Goal: Task Accomplishment & Management: Use online tool/utility

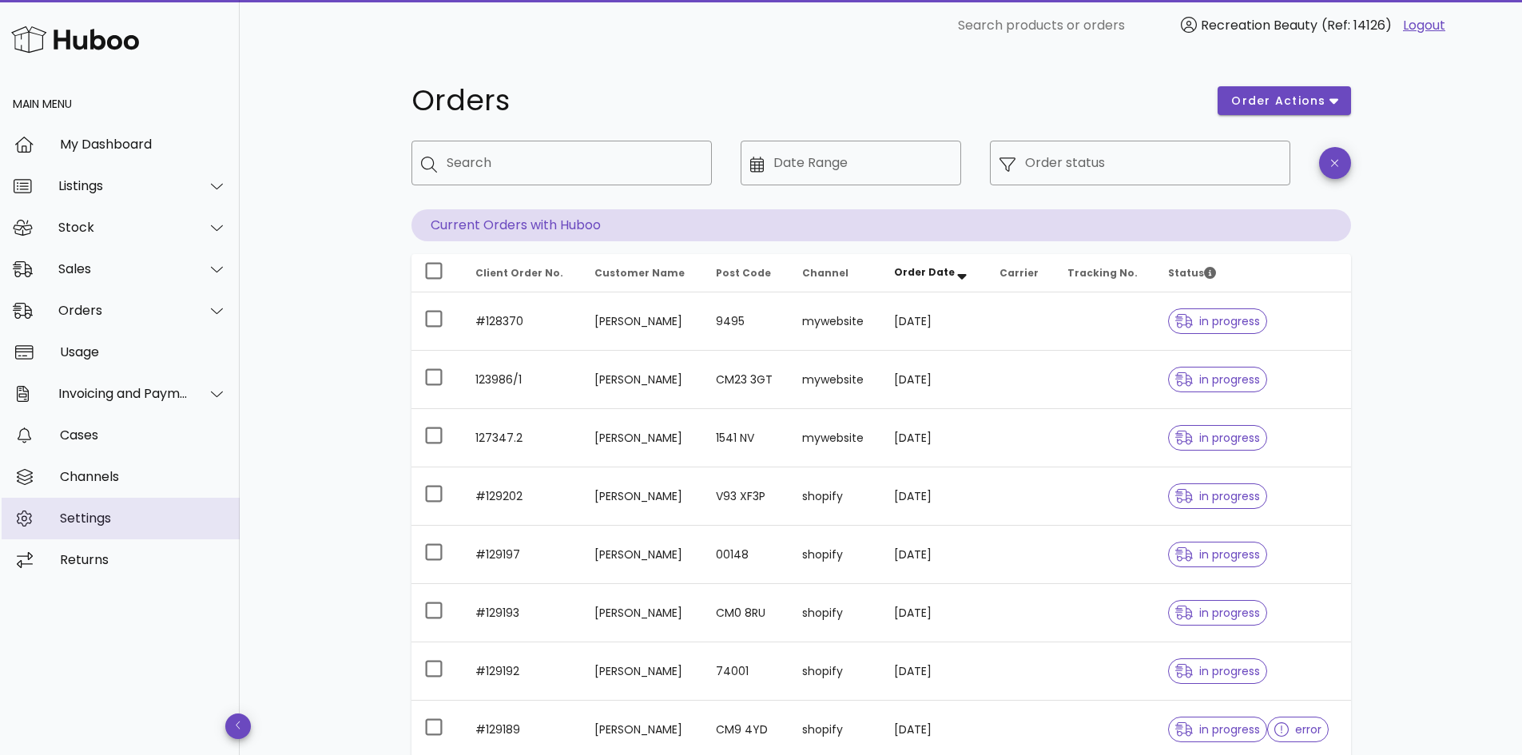
click at [81, 516] on div "Settings" at bounding box center [143, 517] width 167 height 15
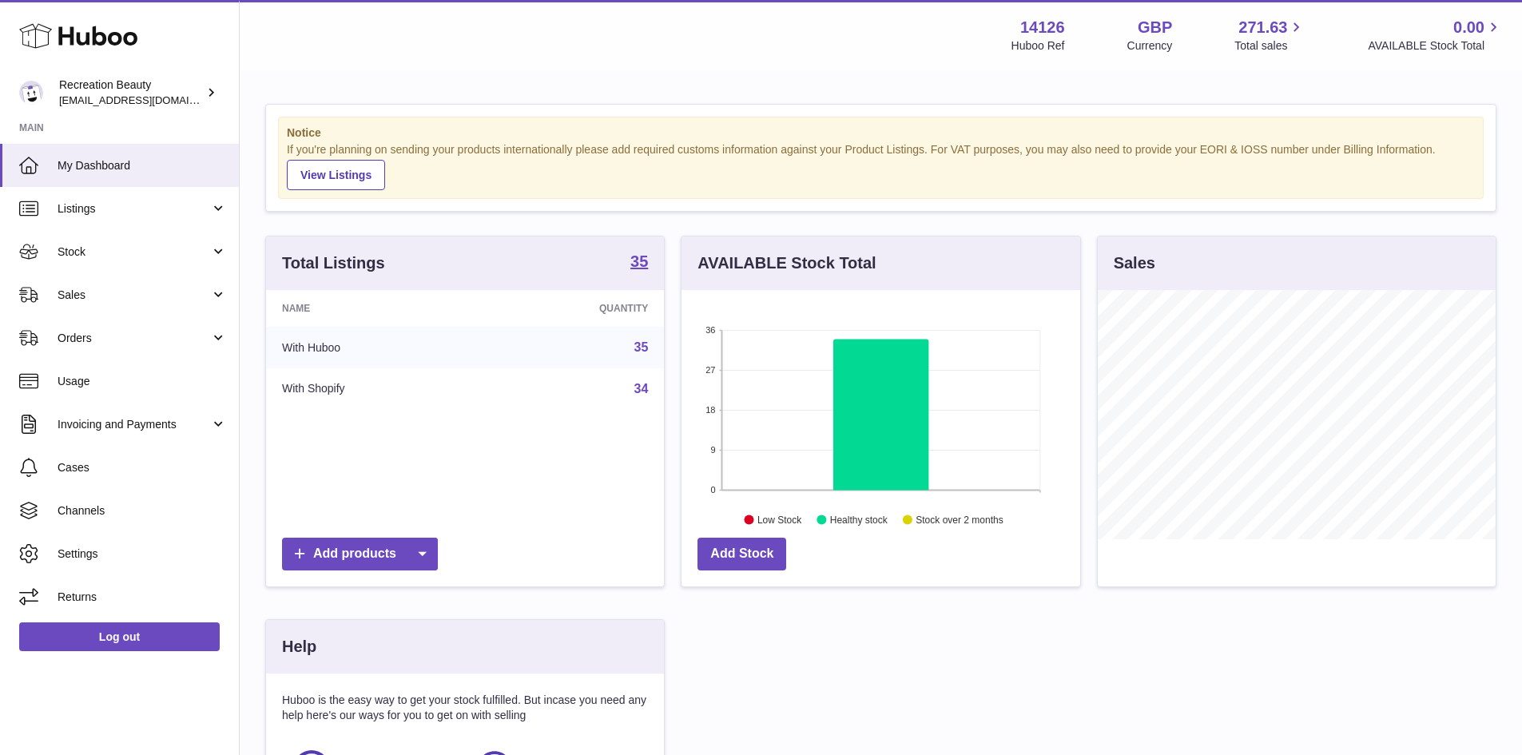
scroll to position [249, 399]
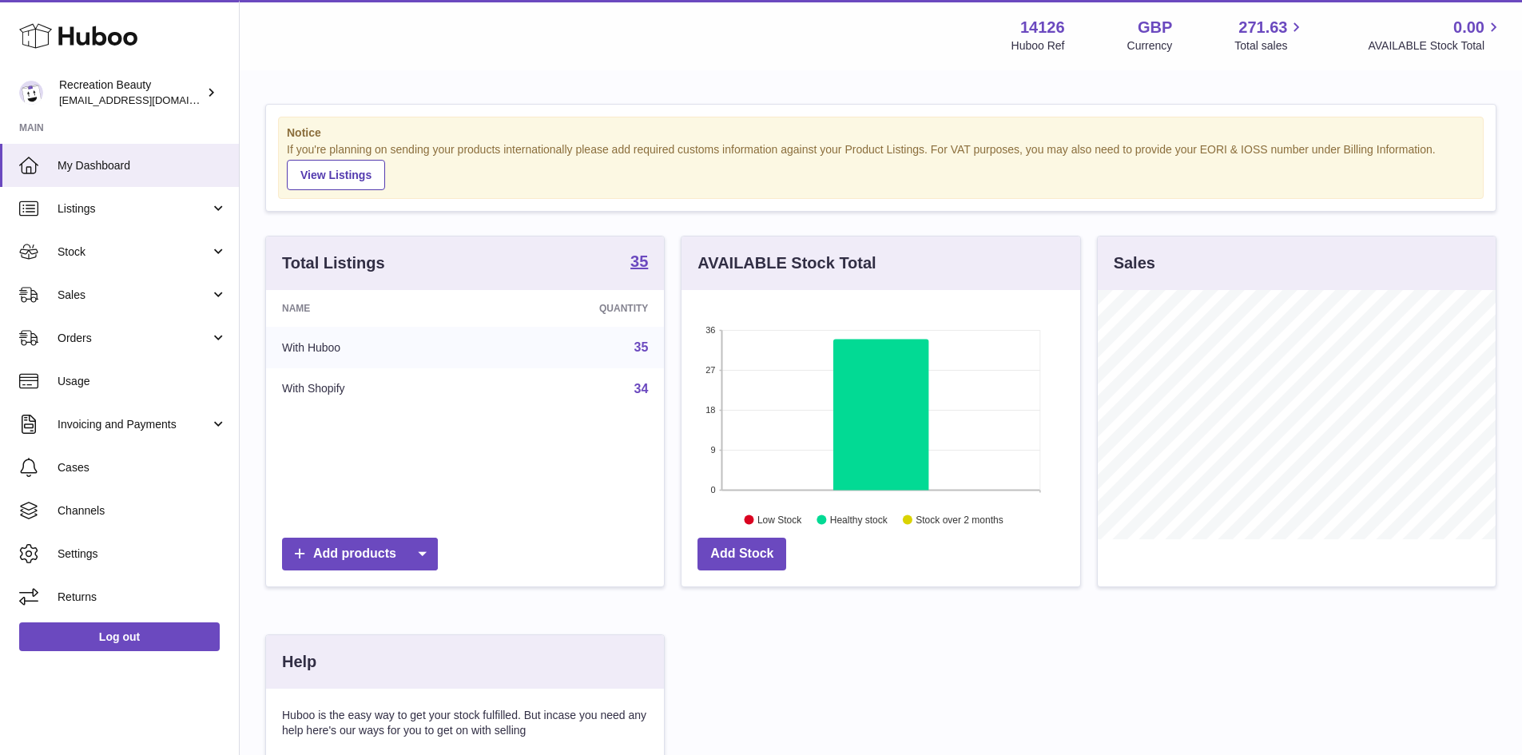
click at [99, 676] on div "Huboo Recreation Beauty production@recreationbeauty.com Main My Dashboard Listi…" at bounding box center [120, 377] width 240 height 755
click at [132, 289] on span "Sales" at bounding box center [134, 295] width 153 height 15
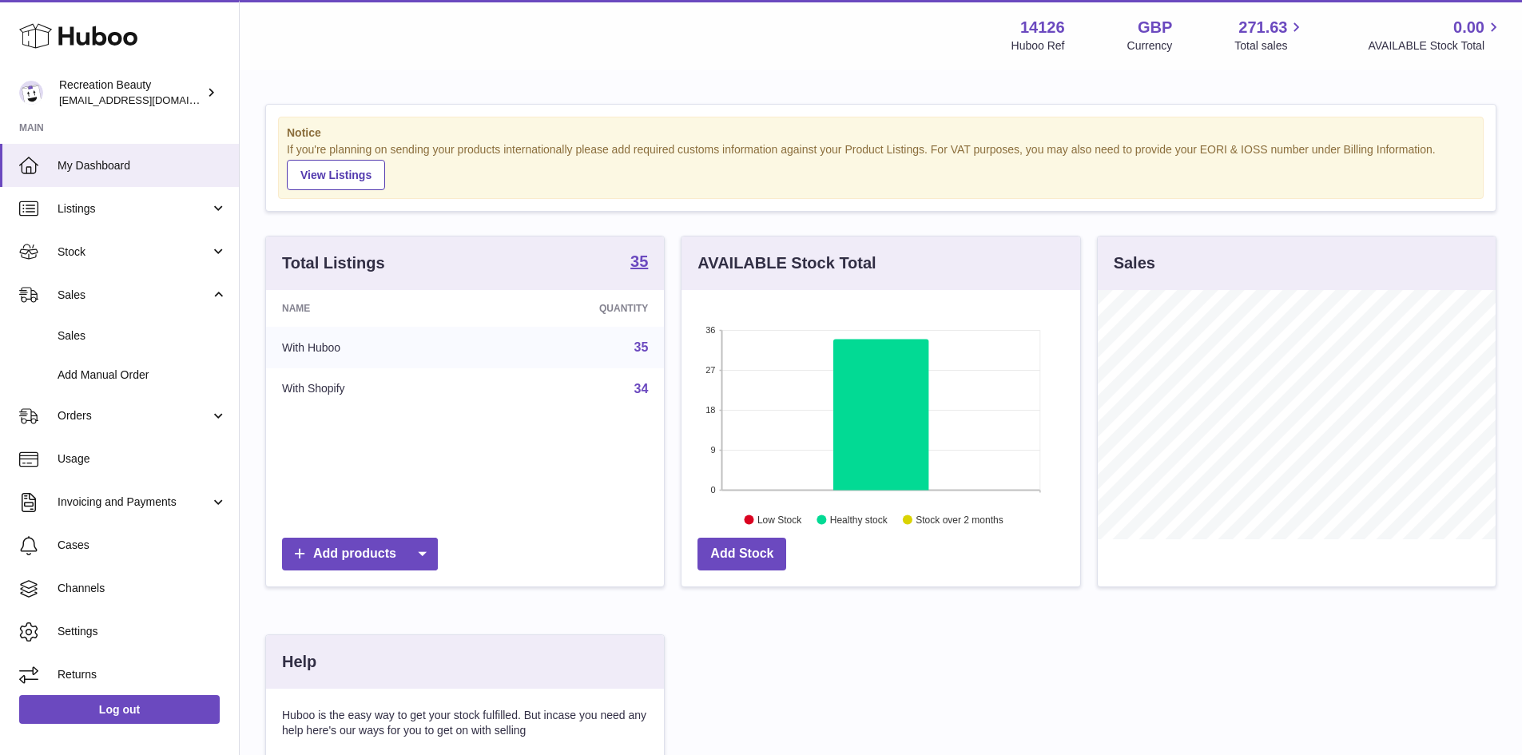
scroll to position [6, 0]
click at [114, 581] on span "Channels" at bounding box center [142, 582] width 169 height 15
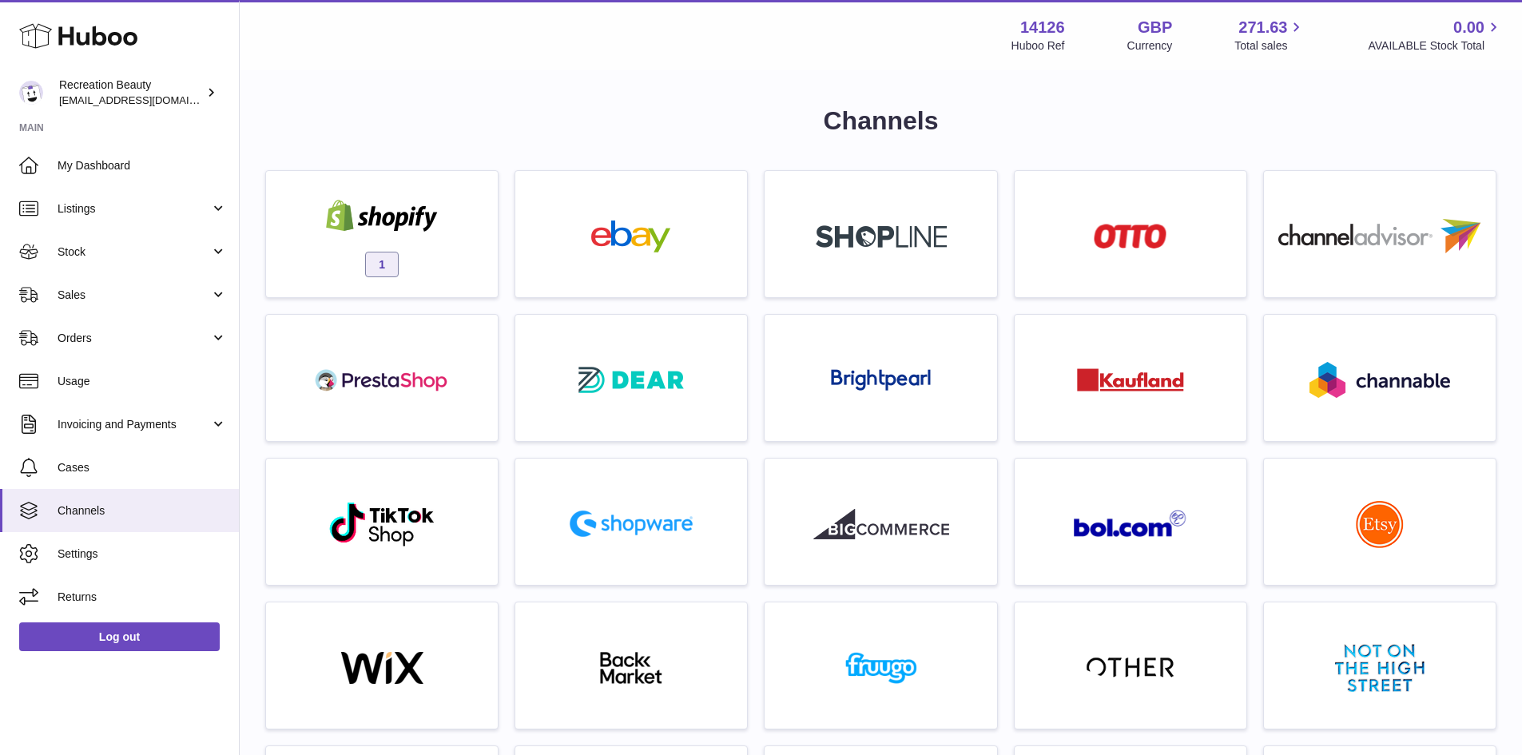
click at [391, 224] on img at bounding box center [382, 216] width 136 height 32
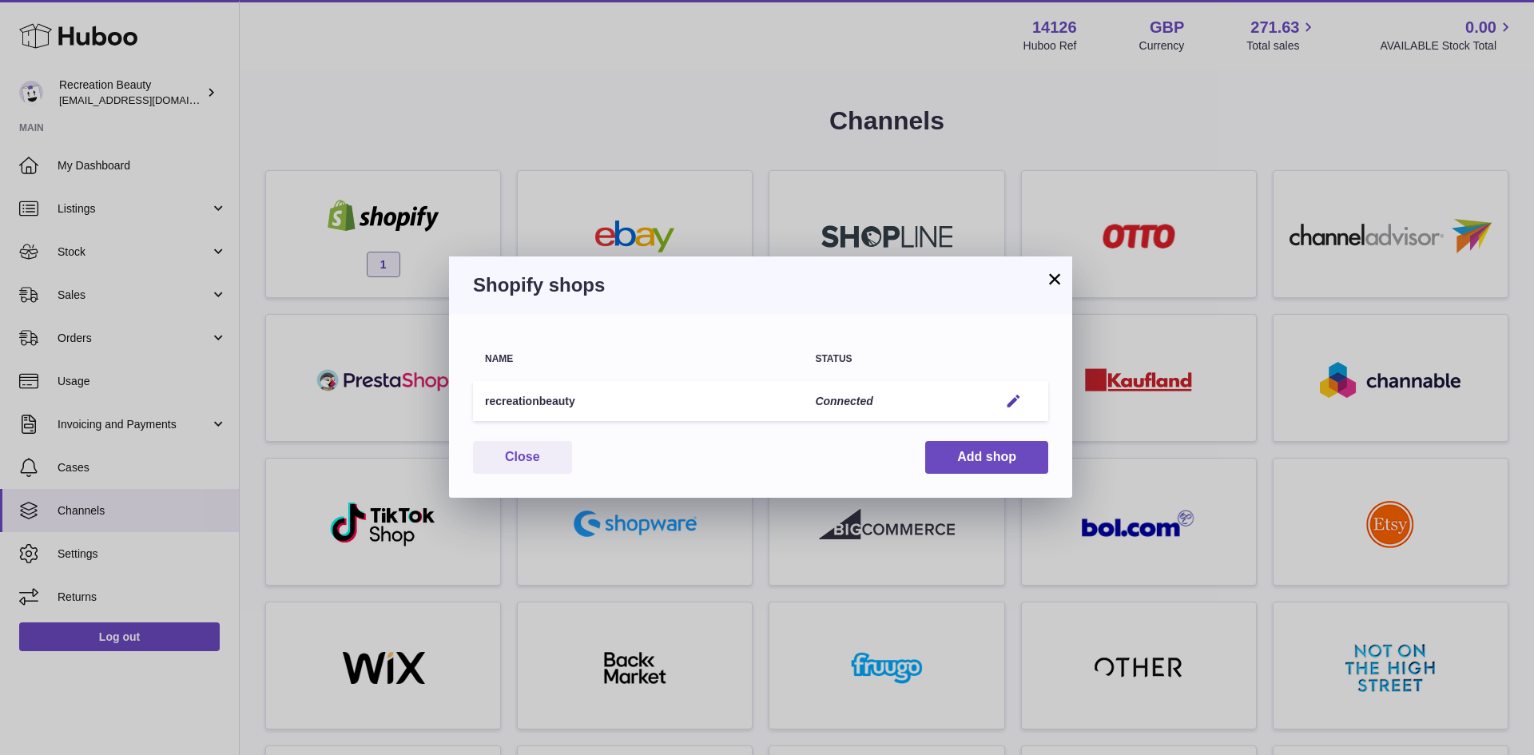
click at [1011, 400] on em "button" at bounding box center [1013, 401] width 17 height 17
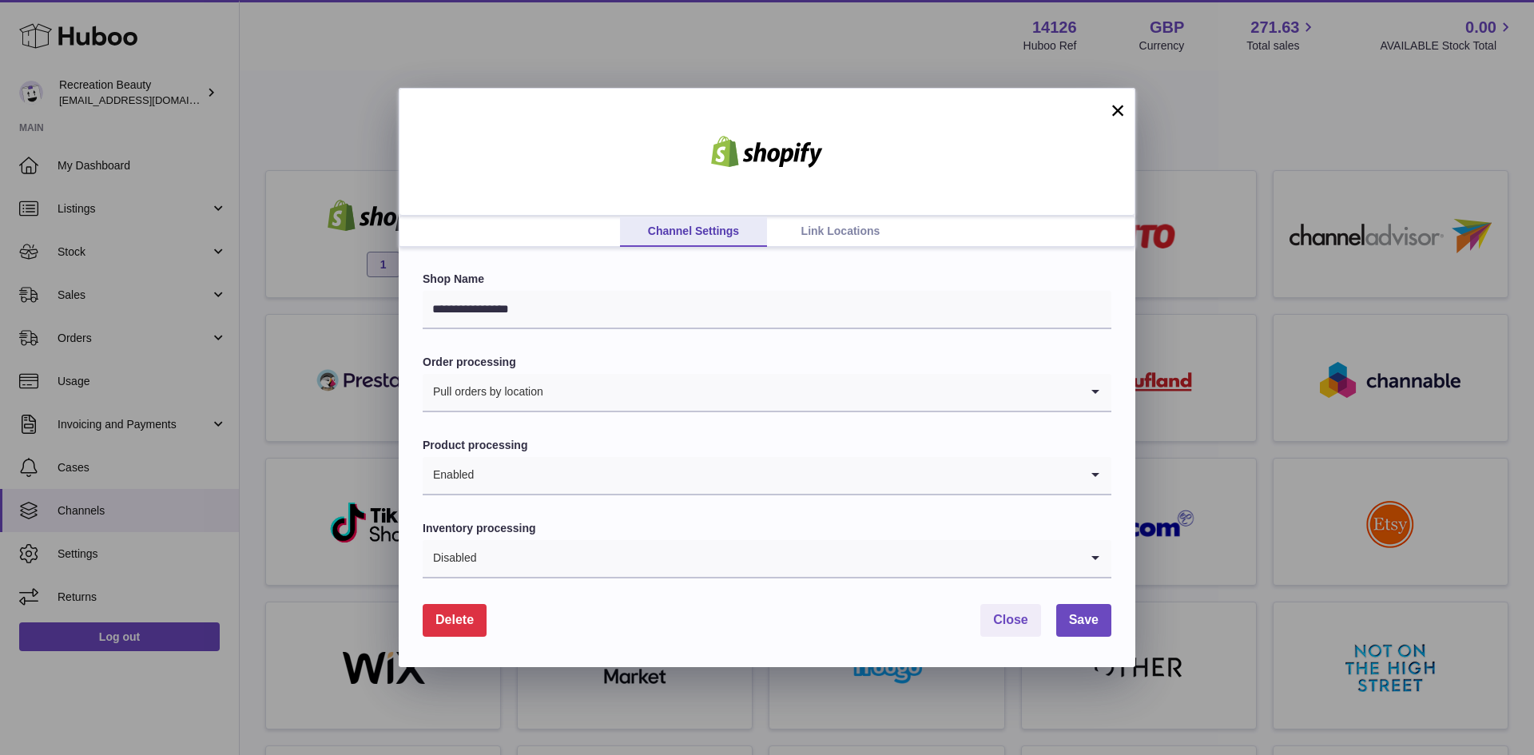
click at [828, 227] on link "Link Locations" at bounding box center [840, 231] width 147 height 30
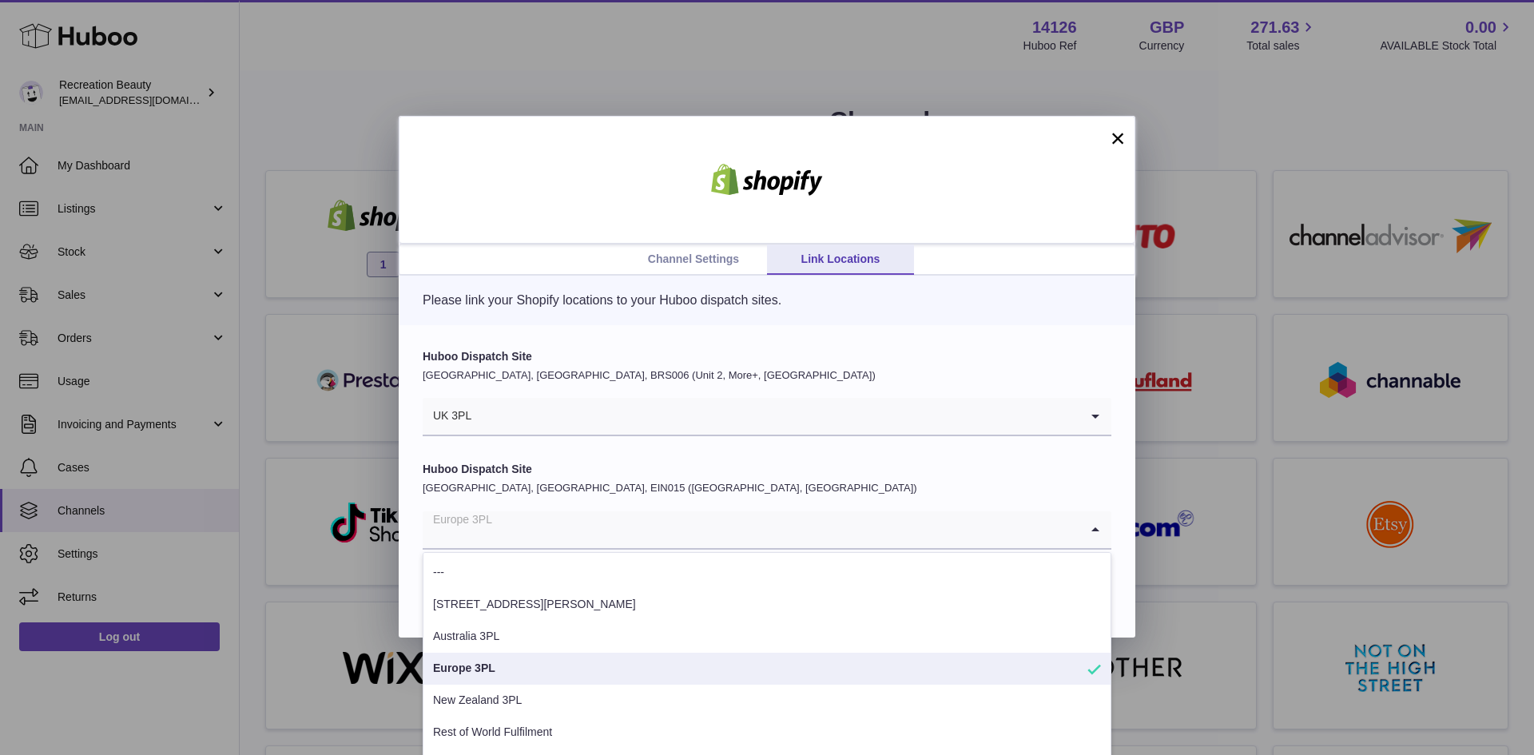
click at [883, 526] on input "Search for option" at bounding box center [751, 529] width 657 height 37
click at [586, 659] on li "Europe 3PL" at bounding box center [766, 669] width 687 height 32
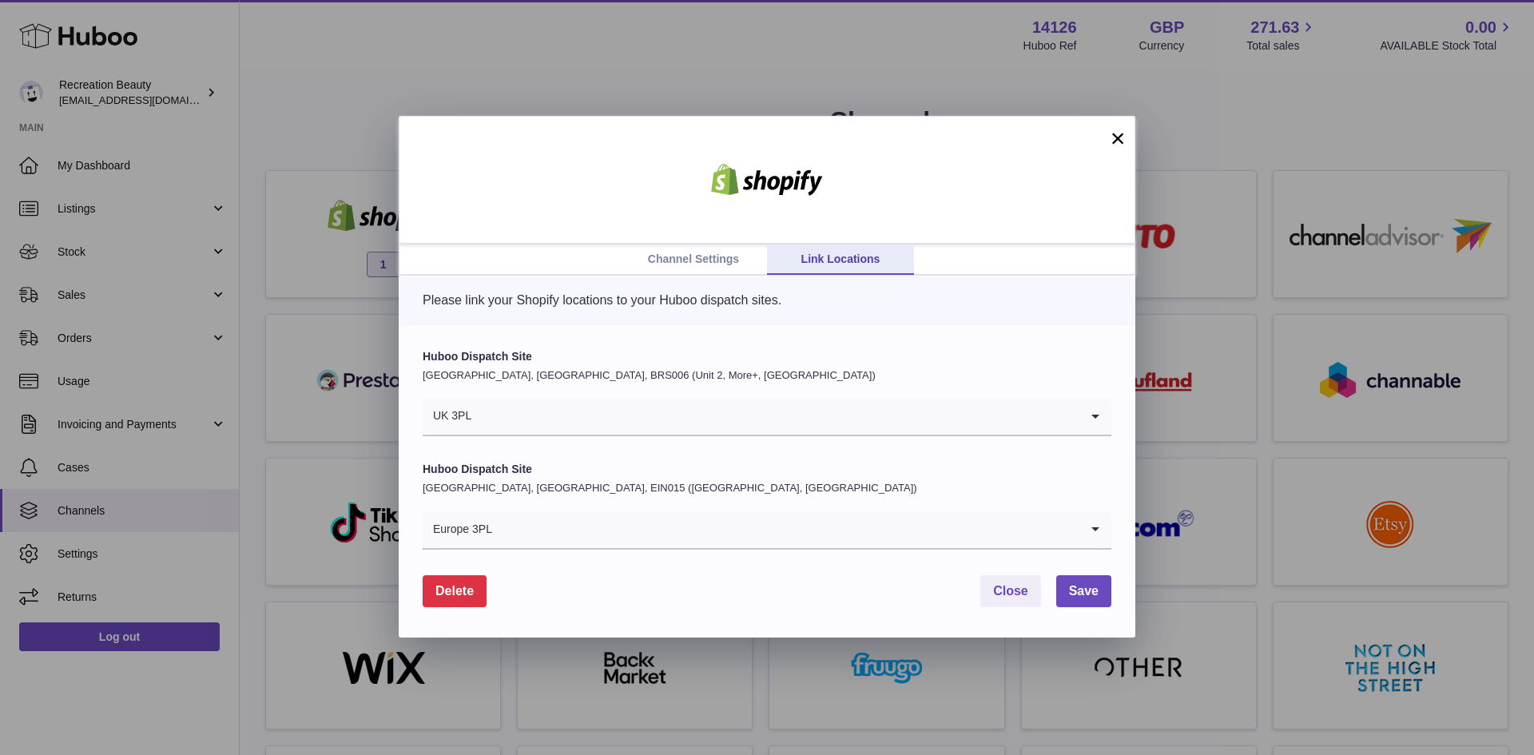
click at [1116, 138] on button "×" at bounding box center [1117, 138] width 19 height 19
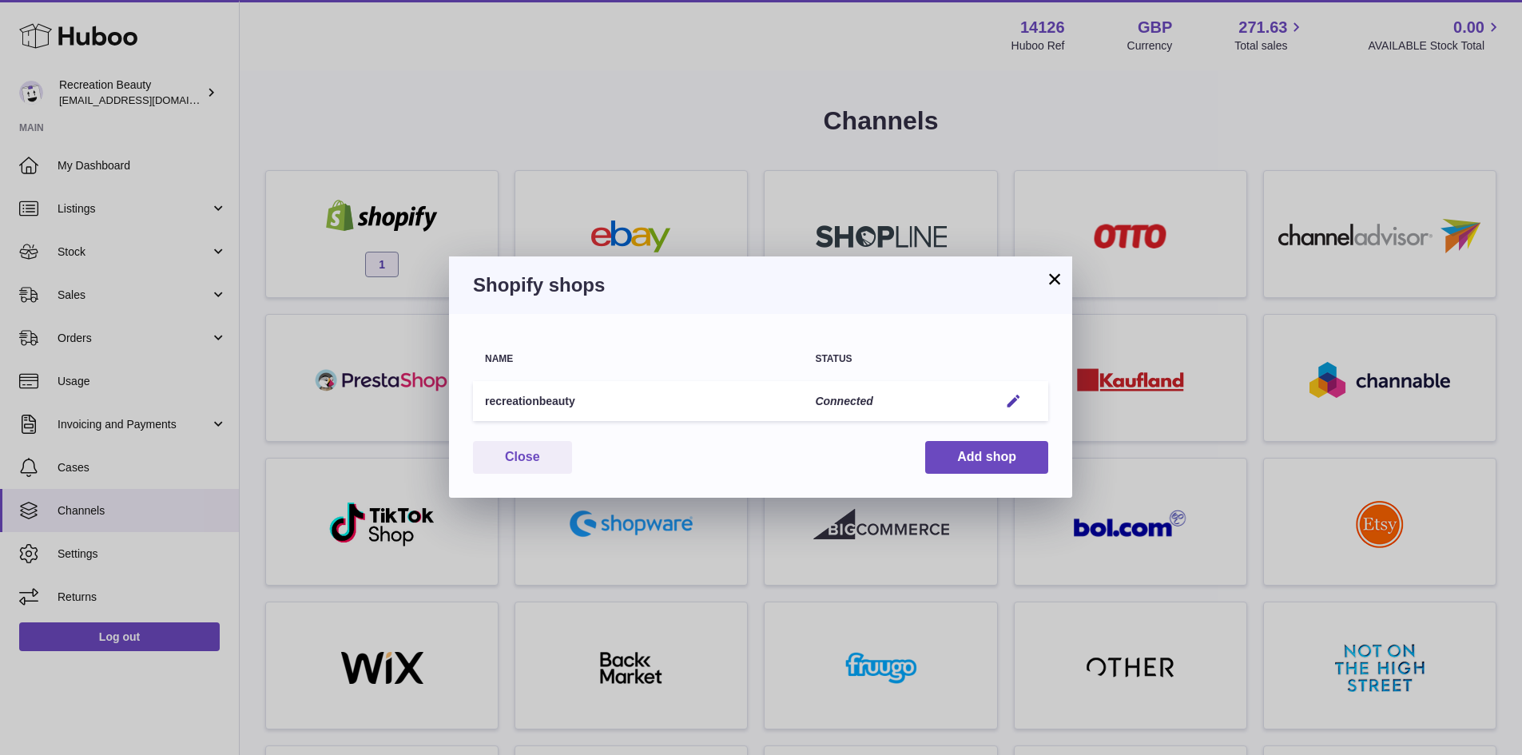
click at [1053, 272] on button "×" at bounding box center [1054, 278] width 19 height 19
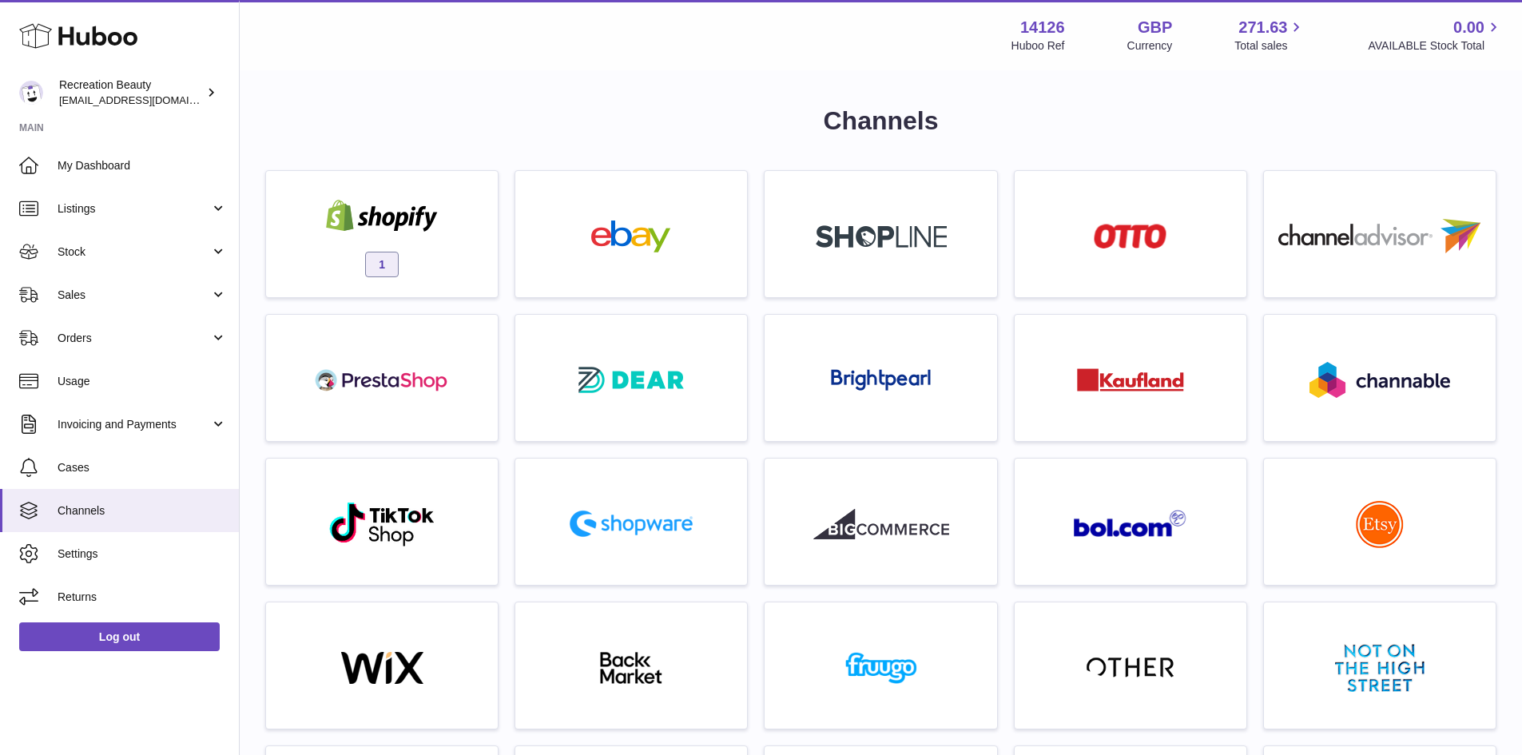
click at [614, 369] on img at bounding box center [631, 380] width 115 height 36
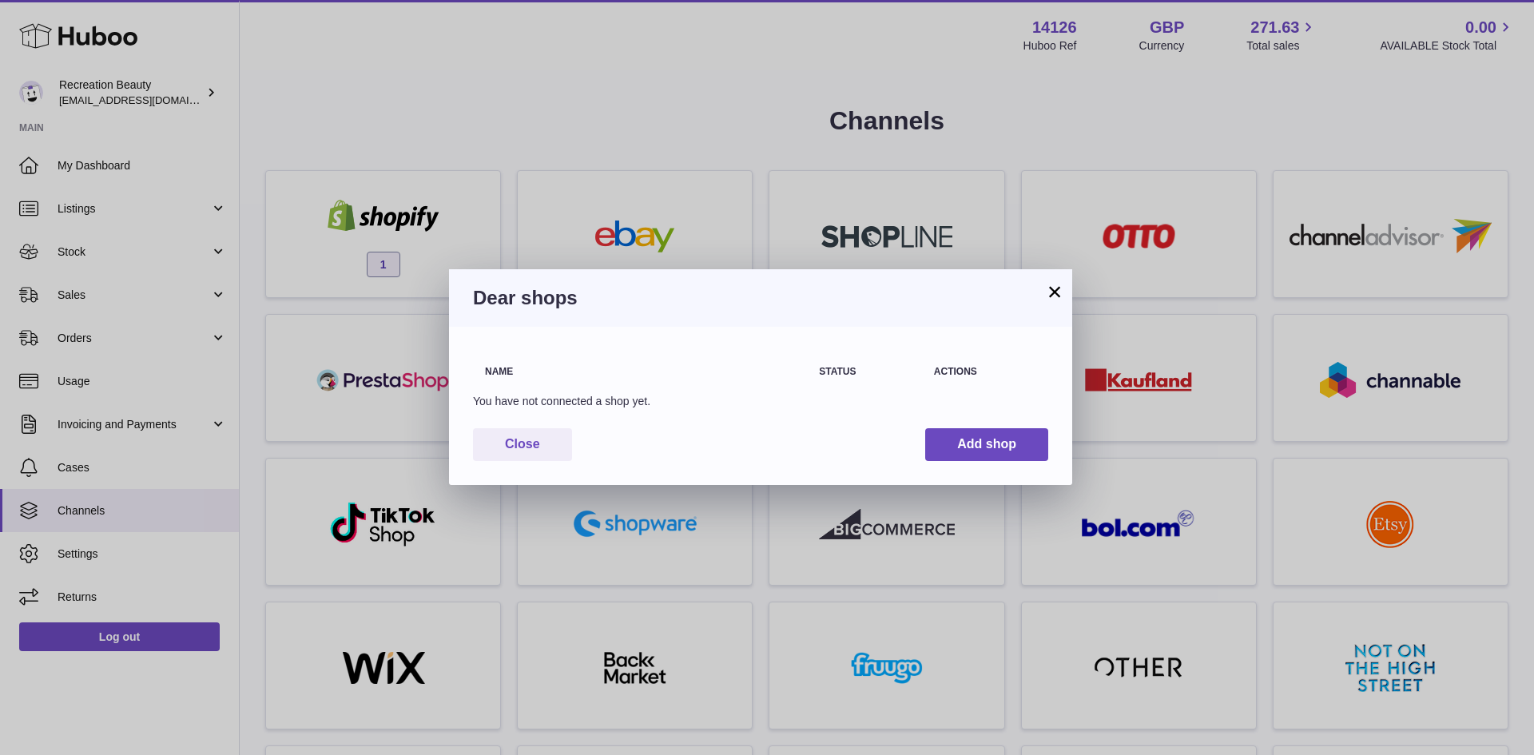
click at [1054, 284] on button "×" at bounding box center [1054, 291] width 19 height 19
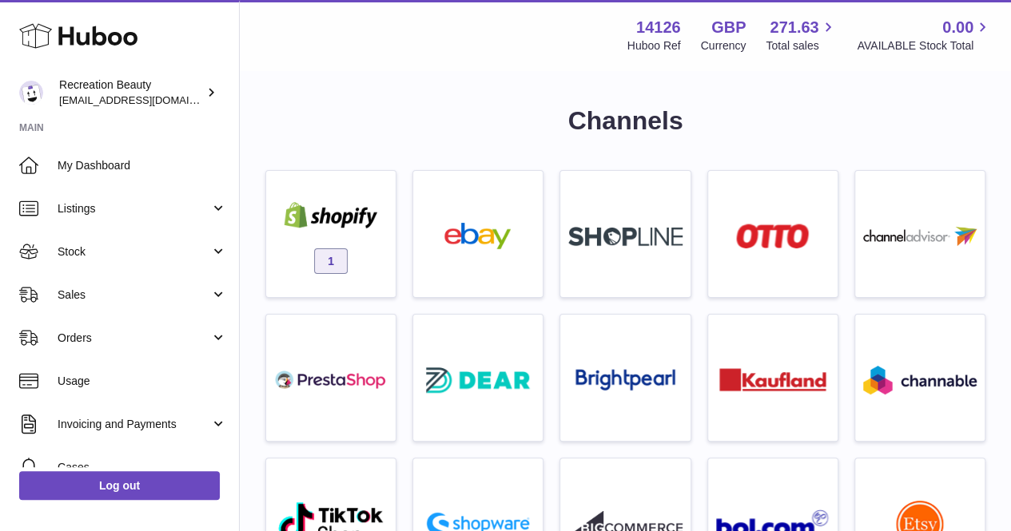
click at [198, 241] on link "Stock" at bounding box center [119, 251] width 239 height 43
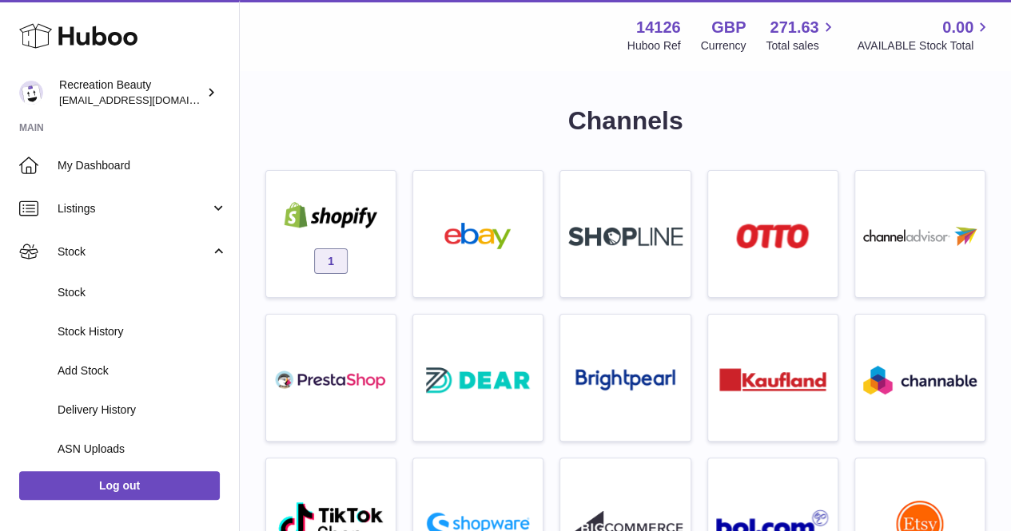
click at [185, 286] on span "Stock" at bounding box center [142, 292] width 169 height 15
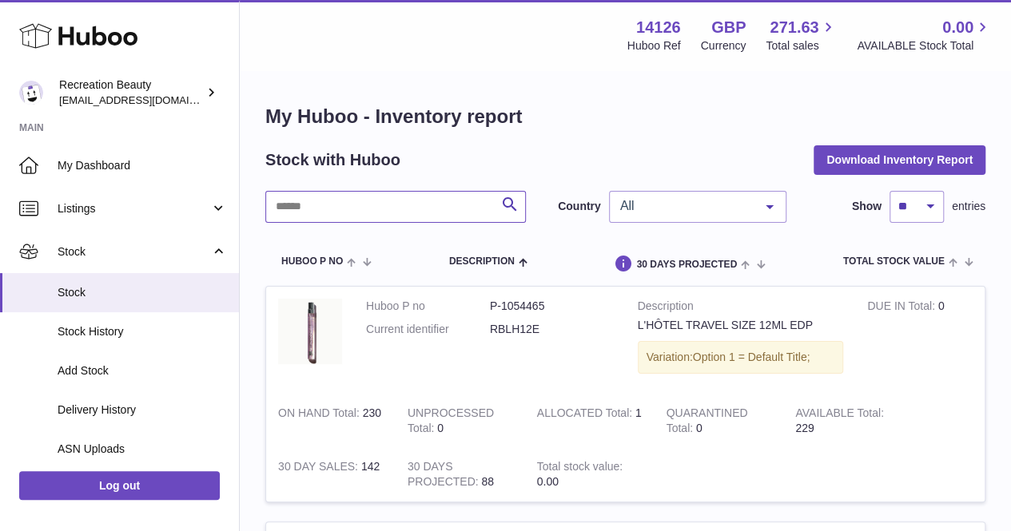
click at [417, 207] on input "text" at bounding box center [395, 207] width 260 height 32
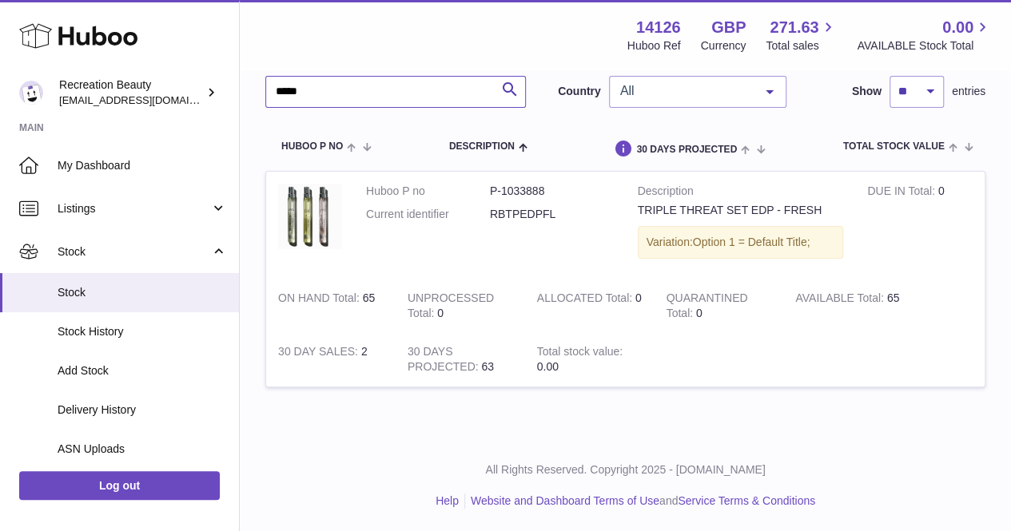
type input "*****"
click at [525, 189] on dd "P-1033888" at bounding box center [552, 191] width 124 height 15
copy dd "1033888"
click at [735, 105] on div "All" at bounding box center [697, 92] width 177 height 32
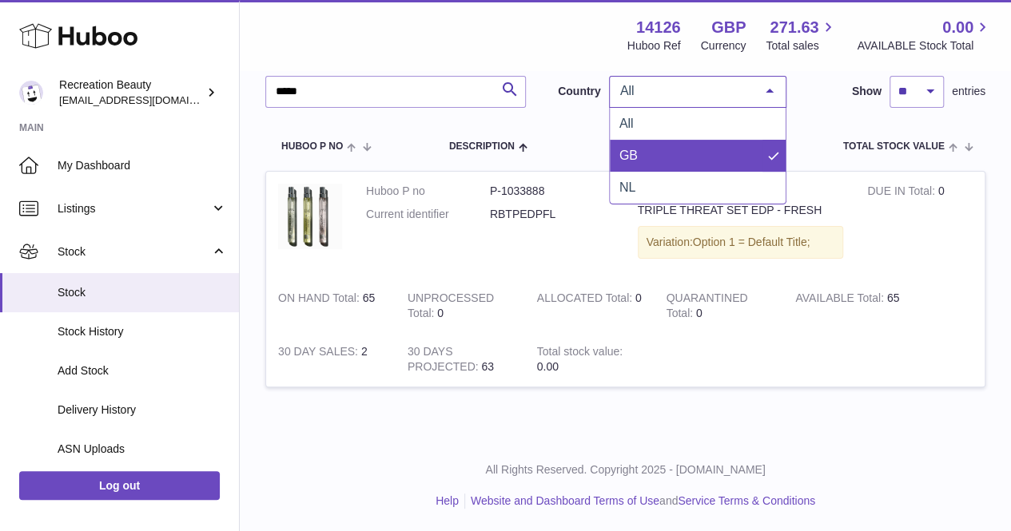
click at [716, 154] on span "GB" at bounding box center [698, 156] width 176 height 32
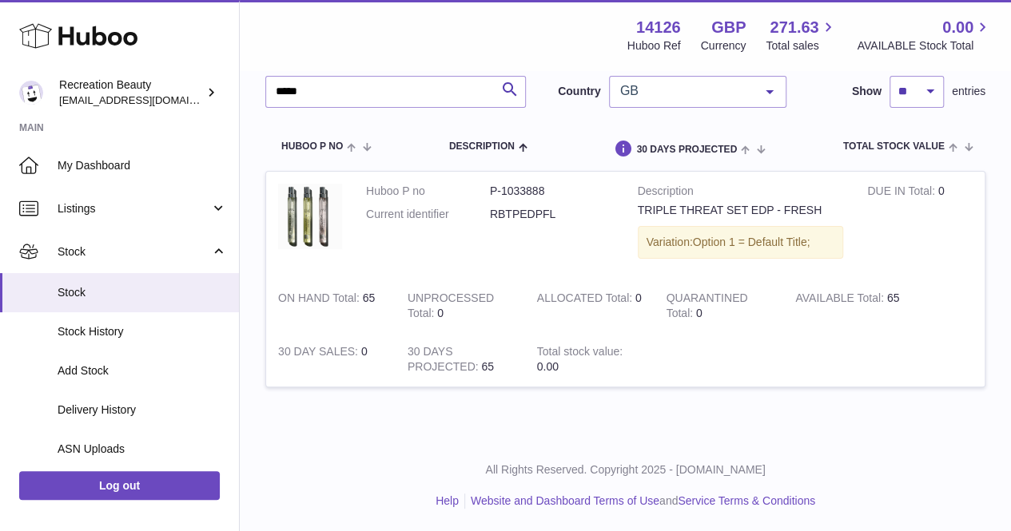
click at [729, 93] on span "GB" at bounding box center [684, 91] width 137 height 16
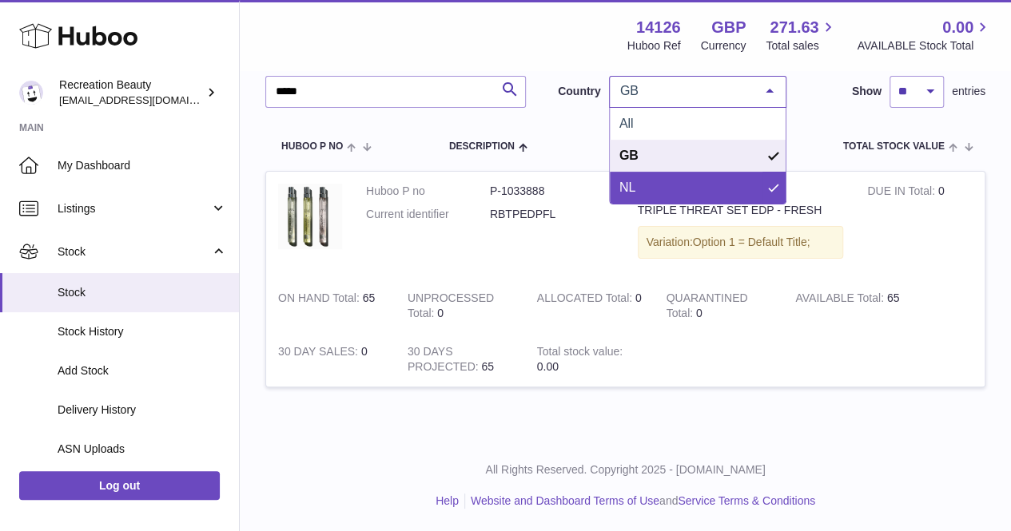
click at [681, 187] on span "NL" at bounding box center [698, 188] width 176 height 32
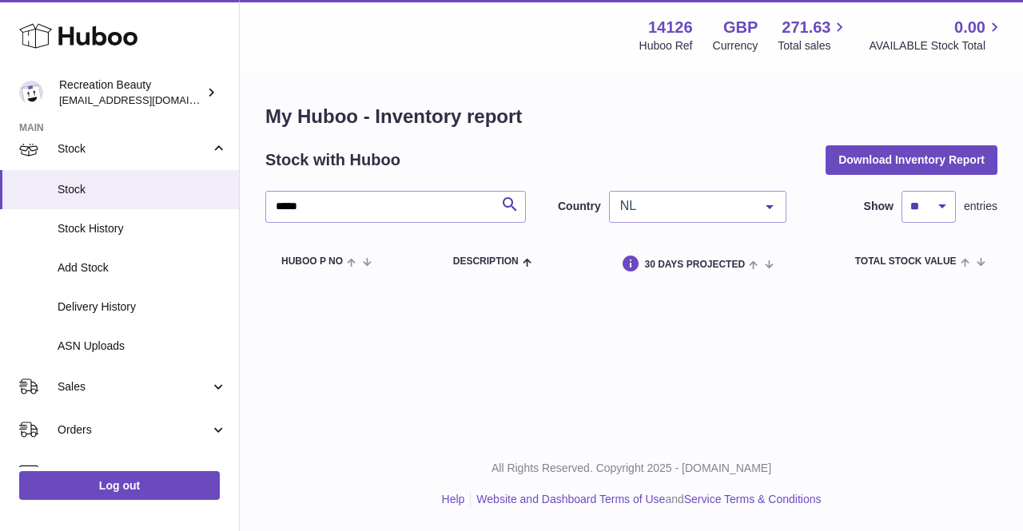
scroll to position [104, 0]
click at [137, 342] on span "ASN Uploads" at bounding box center [142, 345] width 169 height 15
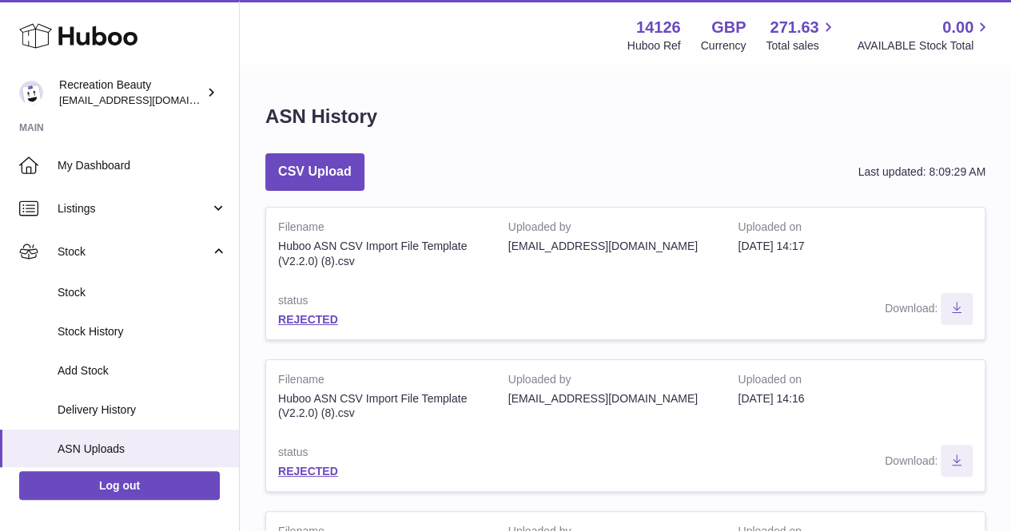
scroll to position [46, 0]
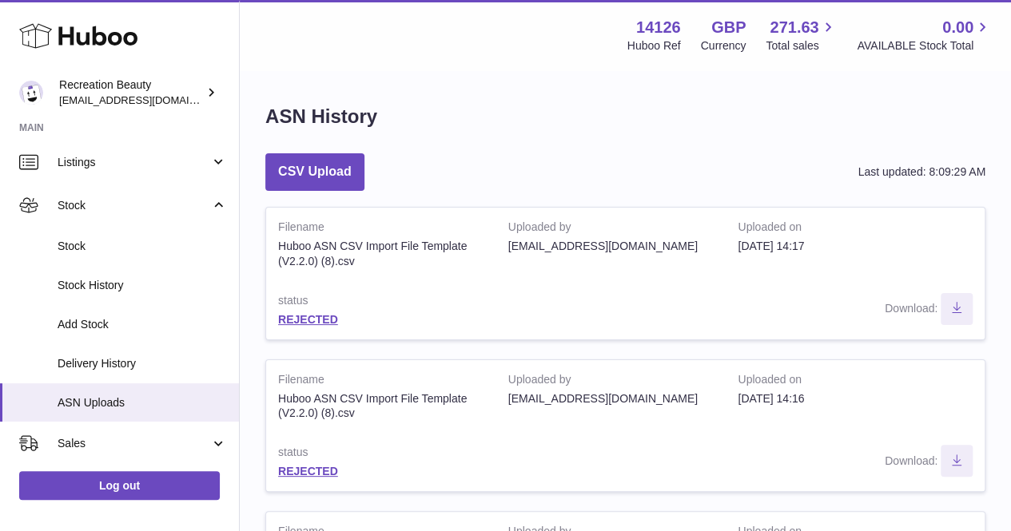
click at [141, 257] on link "Stock" at bounding box center [119, 246] width 239 height 39
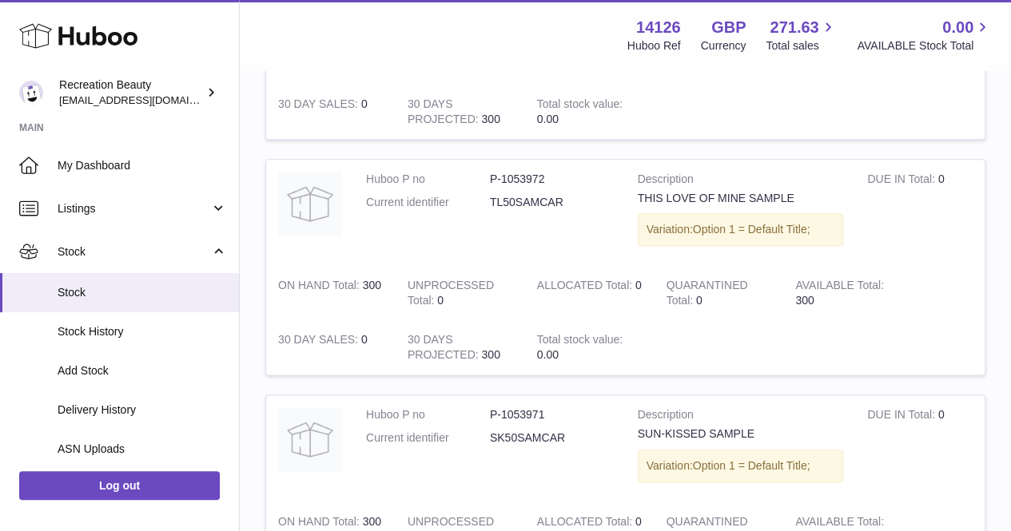
scroll to position [828, 0]
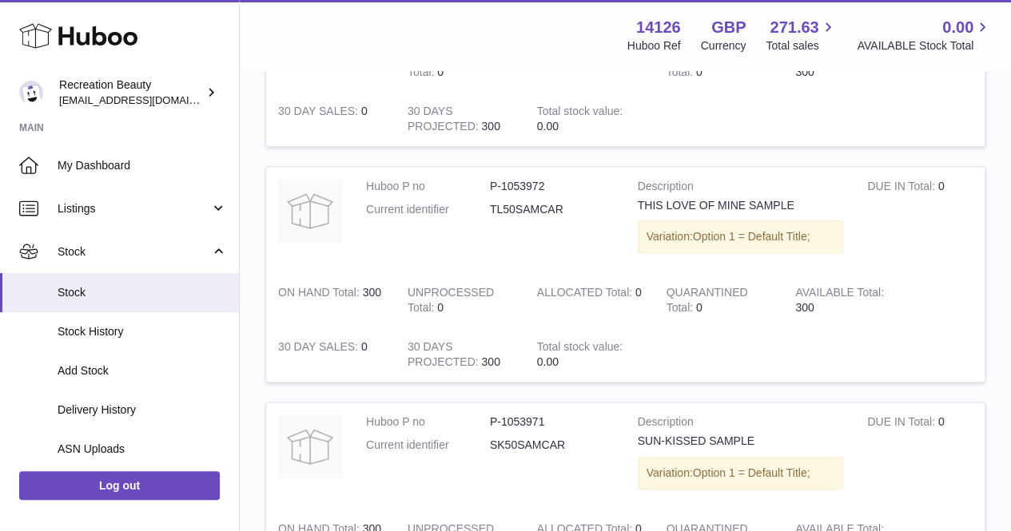
click at [121, 333] on span "Stock History" at bounding box center [142, 331] width 169 height 15
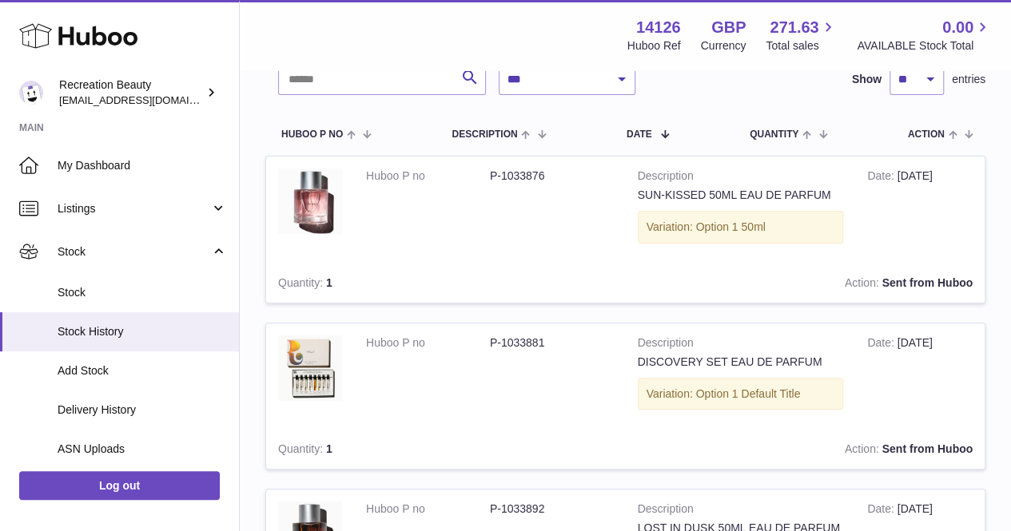
scroll to position [123, 0]
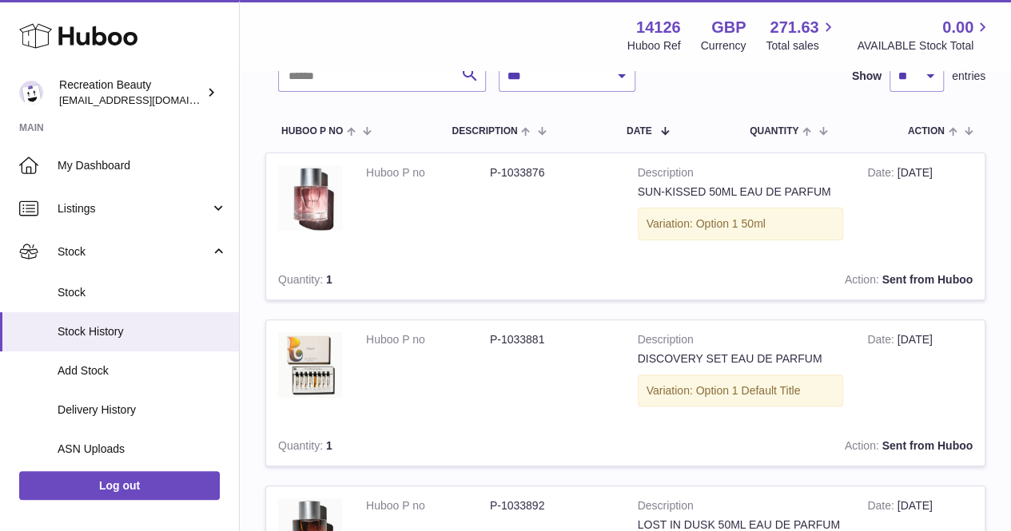
click at [118, 445] on span "ASN Uploads" at bounding box center [142, 449] width 169 height 15
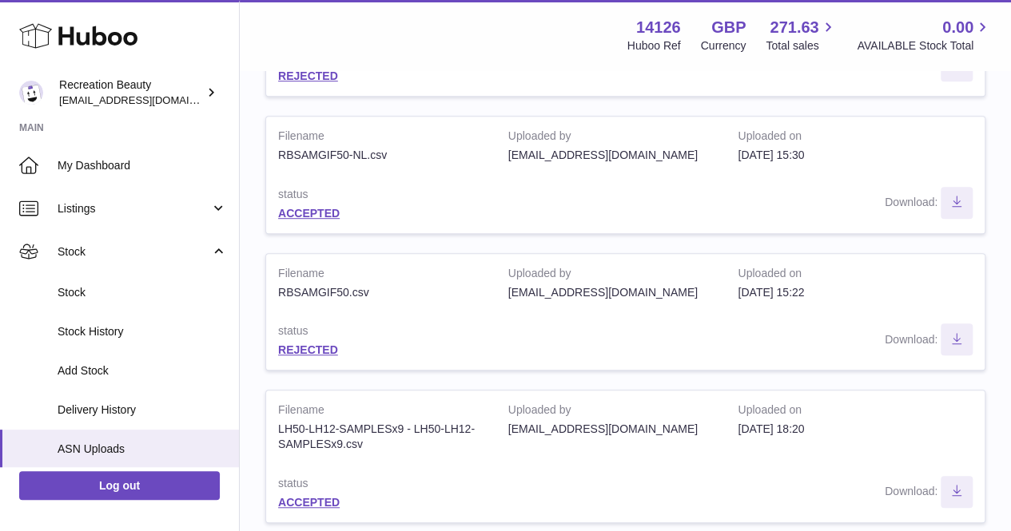
scroll to position [397, 0]
click at [306, 212] on link "ACCEPTED" at bounding box center [309, 211] width 62 height 13
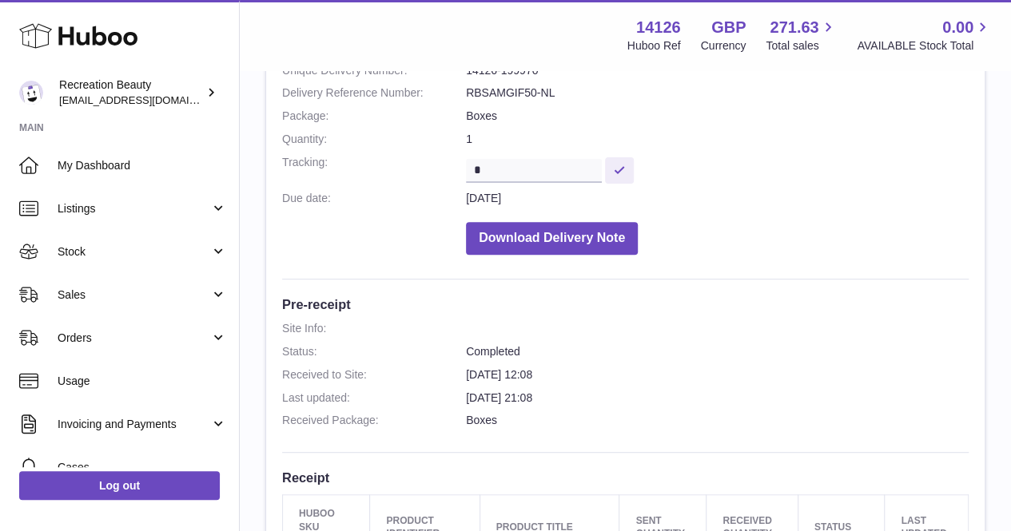
scroll to position [192, 0]
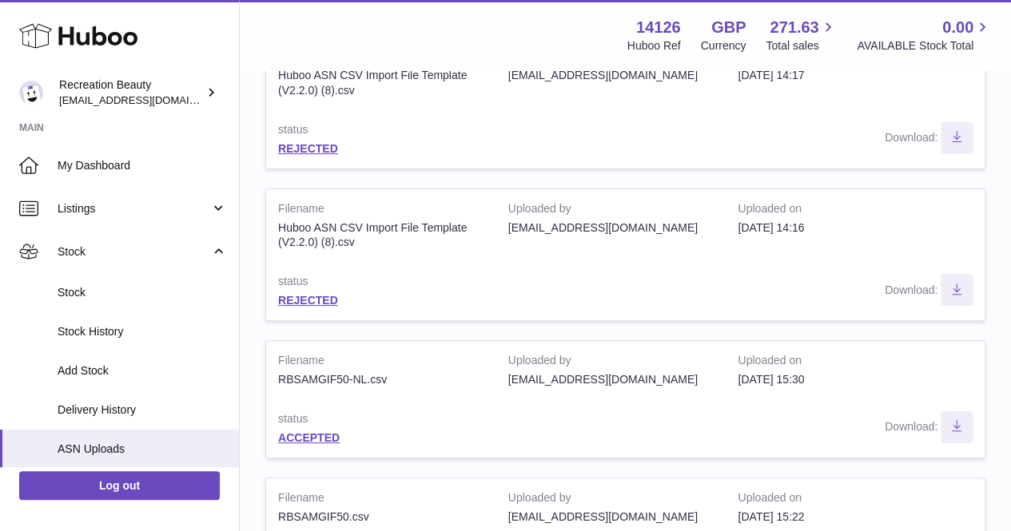
scroll to position [189, 0]
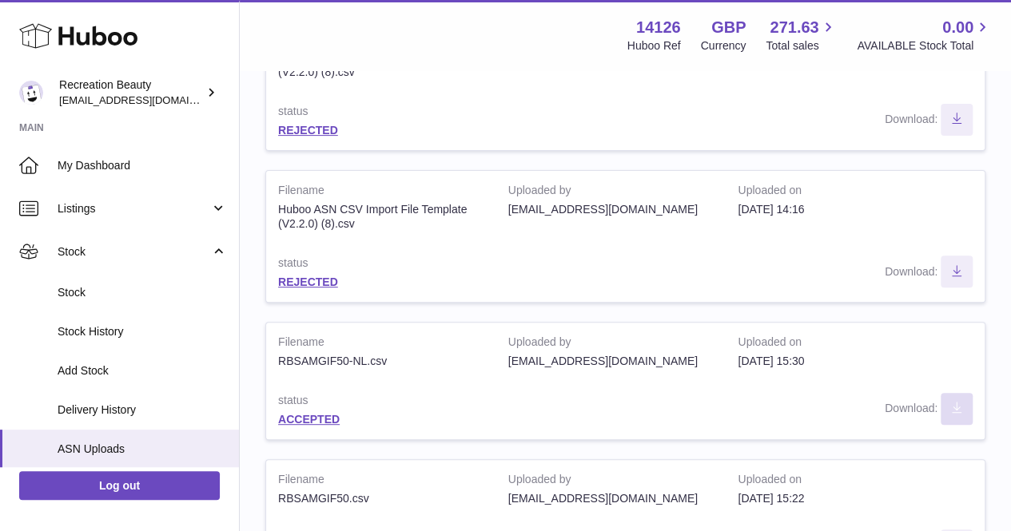
click at [955, 405] on icon "Download ASN file" at bounding box center [956, 407] width 26 height 13
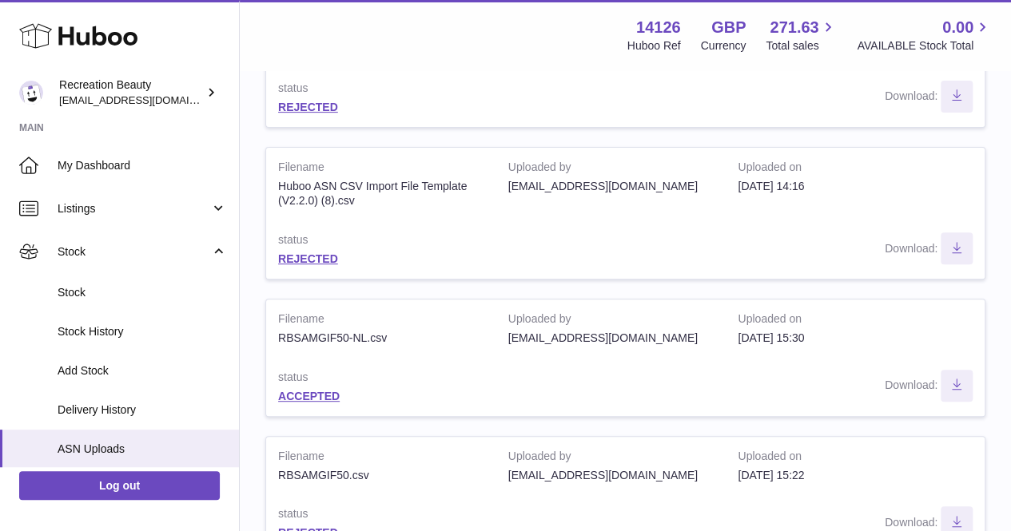
scroll to position [213, 0]
click at [954, 380] on icon "Download ASN file" at bounding box center [956, 383] width 26 height 13
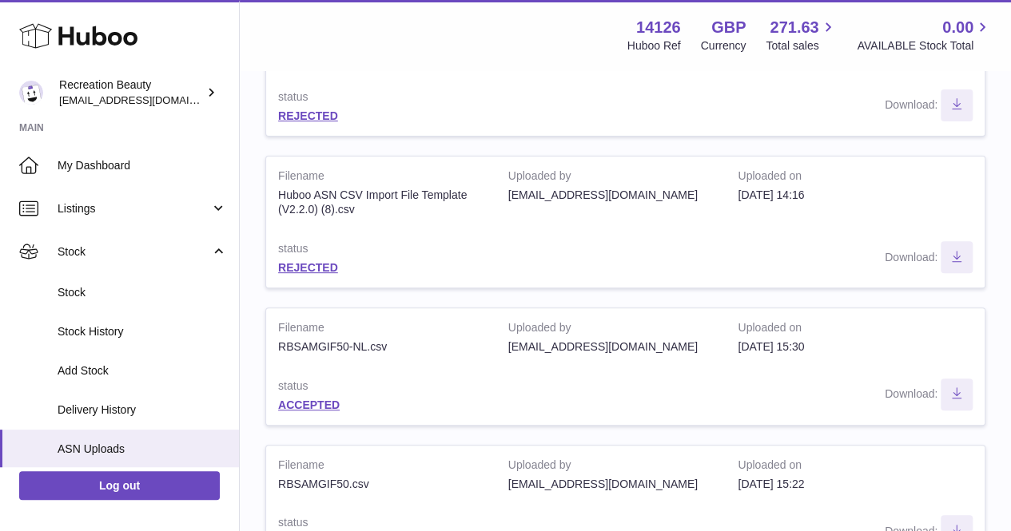
scroll to position [0, 0]
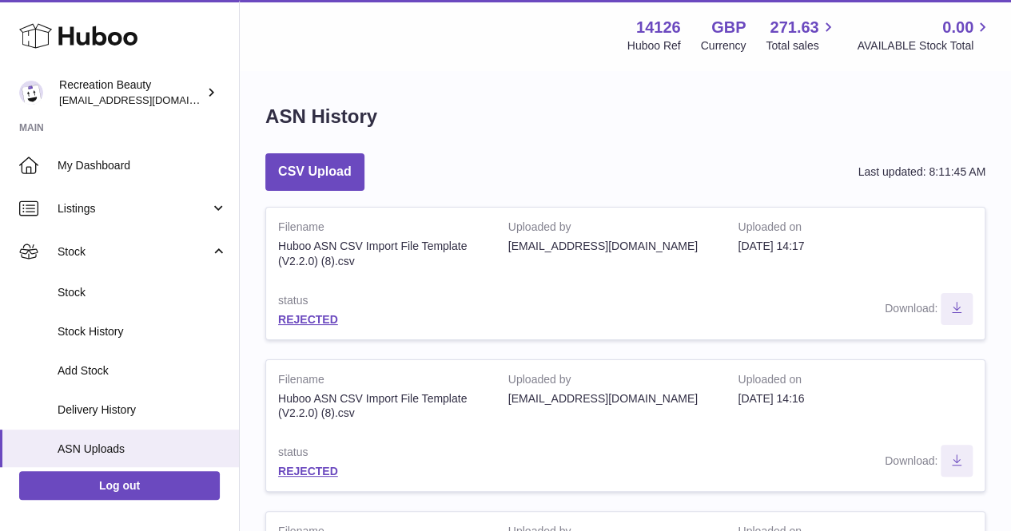
click at [367, 131] on div "ASN History" at bounding box center [321, 121] width 112 height 34
click at [344, 183] on button "CSV Upload" at bounding box center [314, 172] width 99 height 38
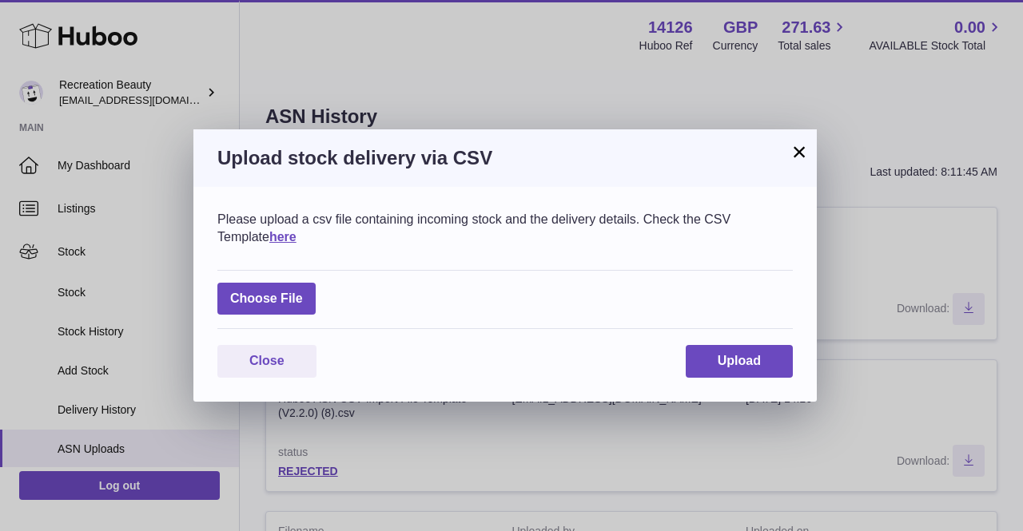
click at [308, 298] on label at bounding box center [266, 299] width 98 height 33
click at [304, 292] on input "file" at bounding box center [303, 291] width 1 height 1
type input "**********"
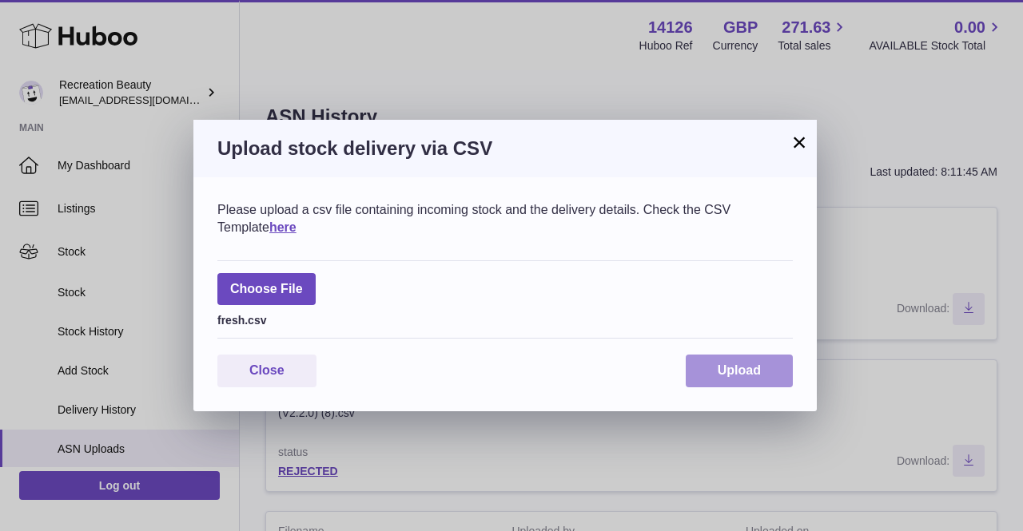
click at [737, 375] on span "Upload" at bounding box center [738, 370] width 43 height 14
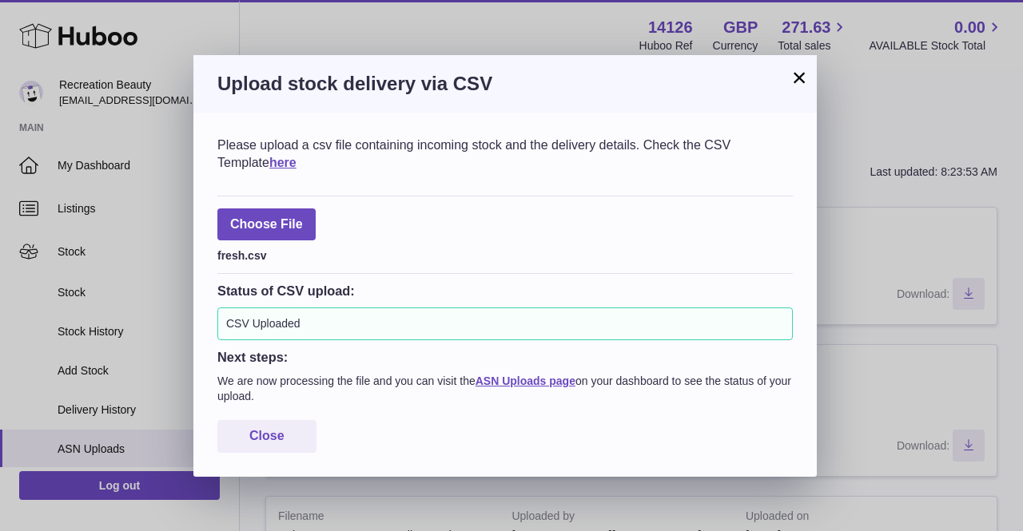
click at [797, 78] on button "×" at bounding box center [798, 77] width 19 height 19
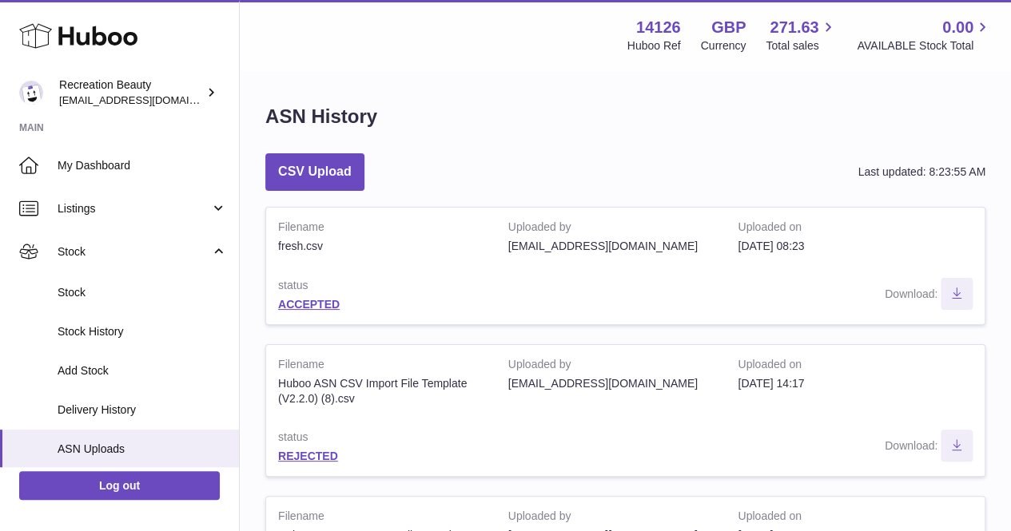
click at [648, 175] on div "CSV Upload Last updated: 8:23:55 AM" at bounding box center [625, 172] width 720 height 38
click at [310, 304] on link "ACCEPTED" at bounding box center [309, 304] width 62 height 13
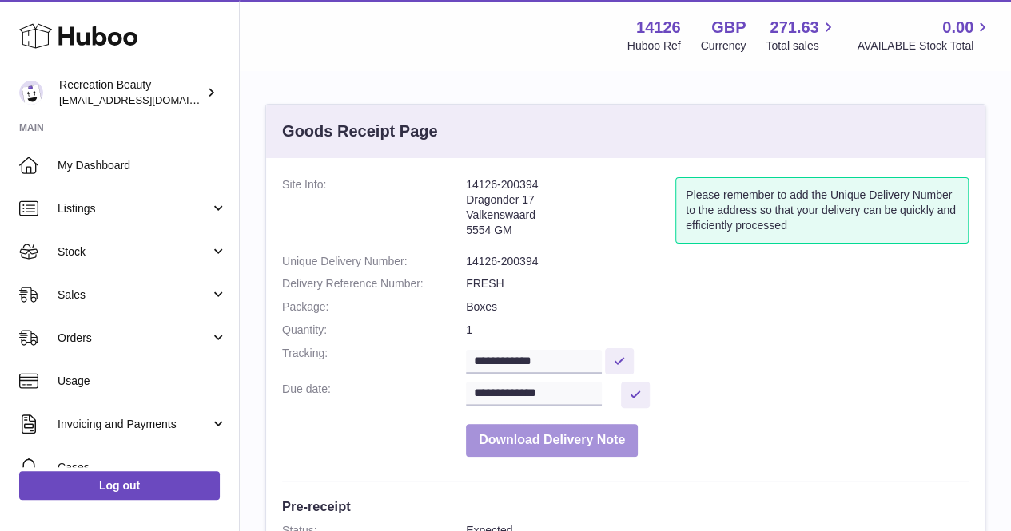
click at [505, 431] on button "Download Delivery Note" at bounding box center [552, 440] width 172 height 33
